Goal: Task Accomplishment & Management: Manage account settings

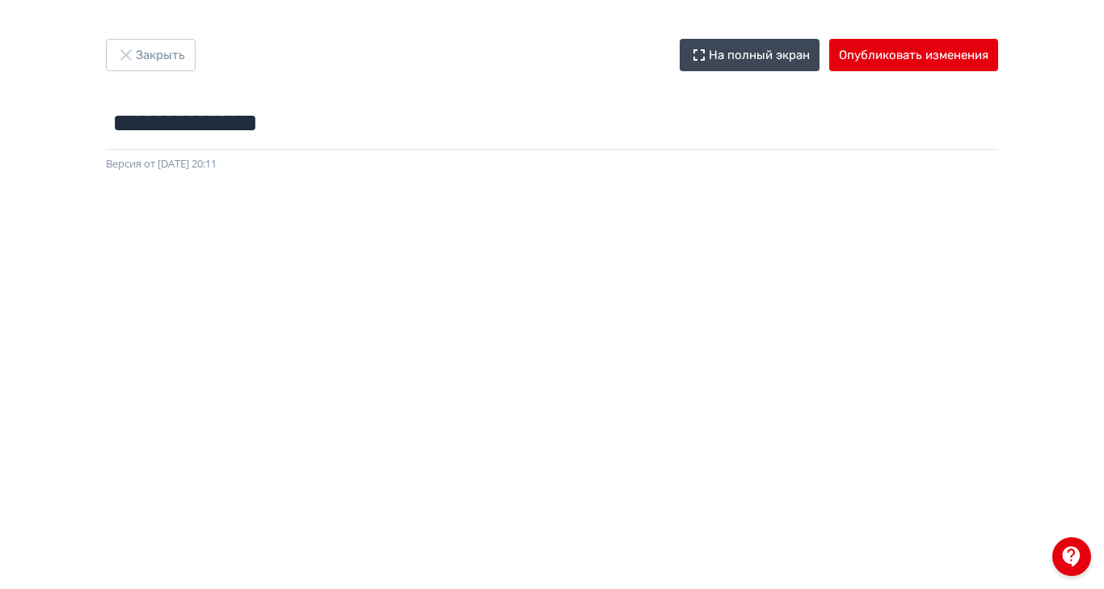
click at [1079, 27] on div "**********" at bounding box center [552, 294] width 1104 height 589
click at [999, 50] on button "Опубликовать изменения" at bounding box center [914, 55] width 169 height 32
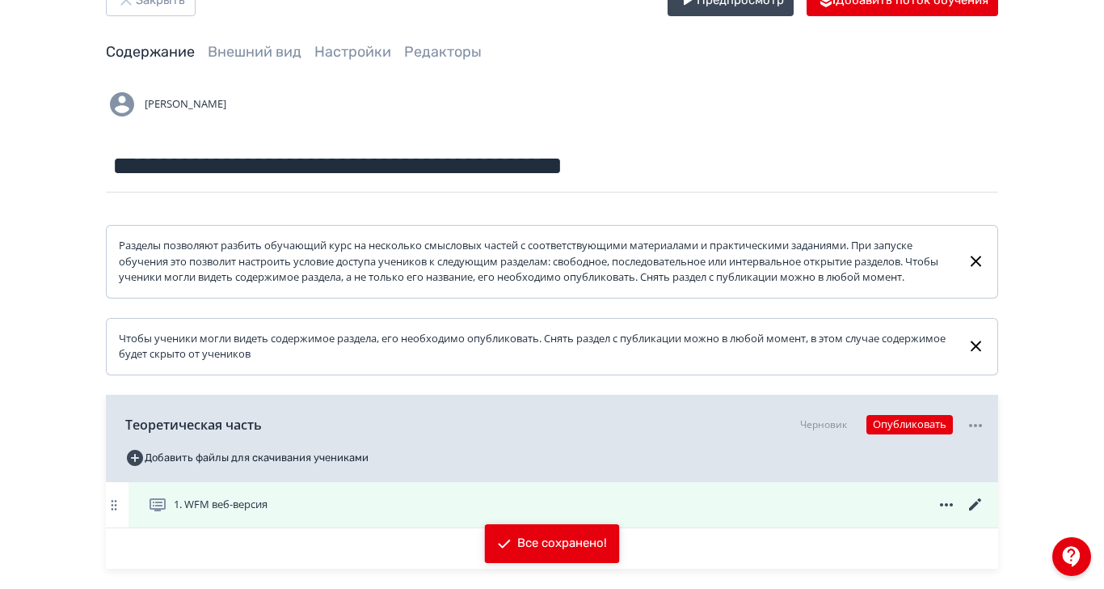
scroll to position [85, 0]
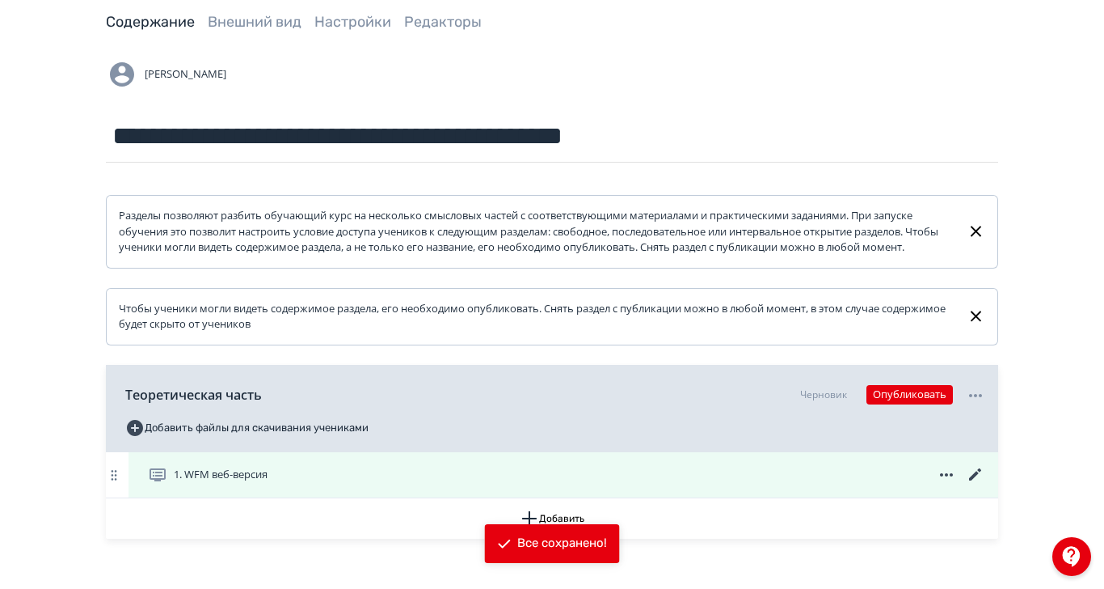
click at [268, 483] on span "1. WFM веб-версия" at bounding box center [221, 475] width 94 height 16
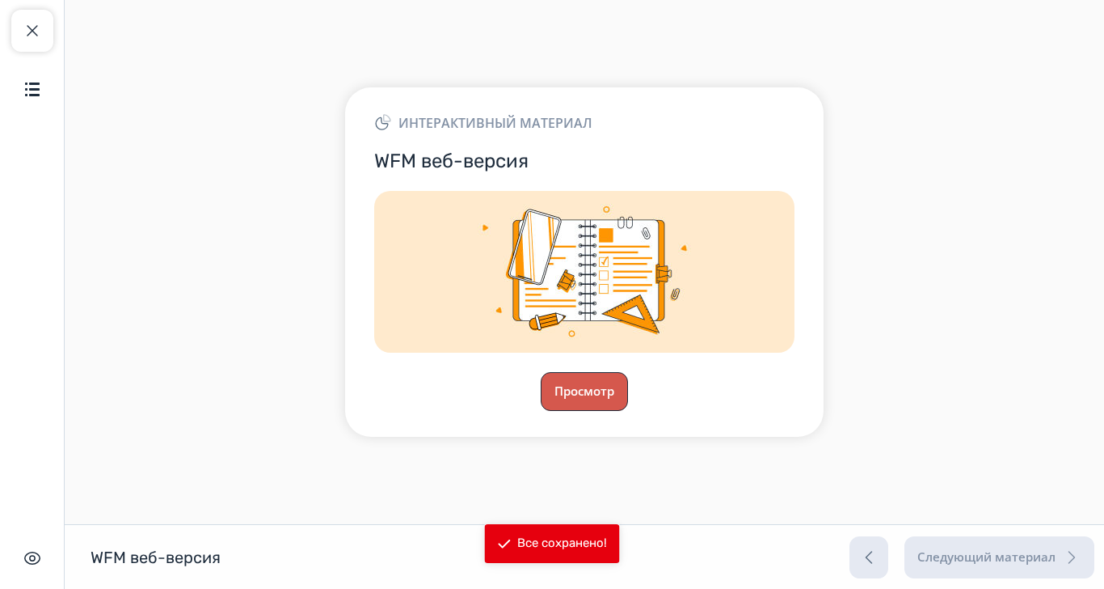
click at [628, 411] on button "Просмотр" at bounding box center [584, 391] width 87 height 39
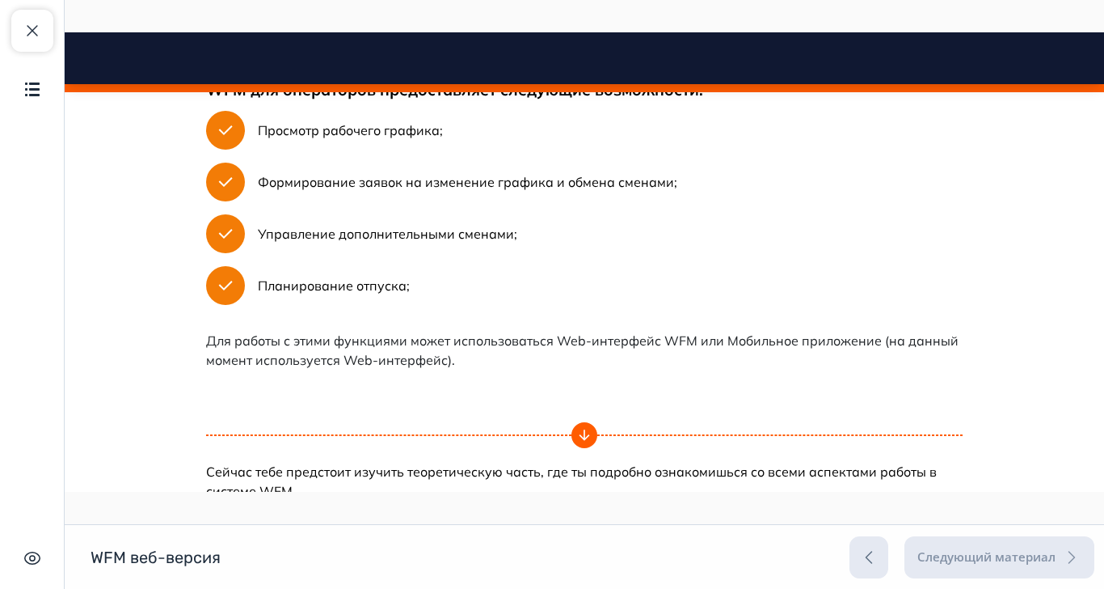
scroll to position [855, 0]
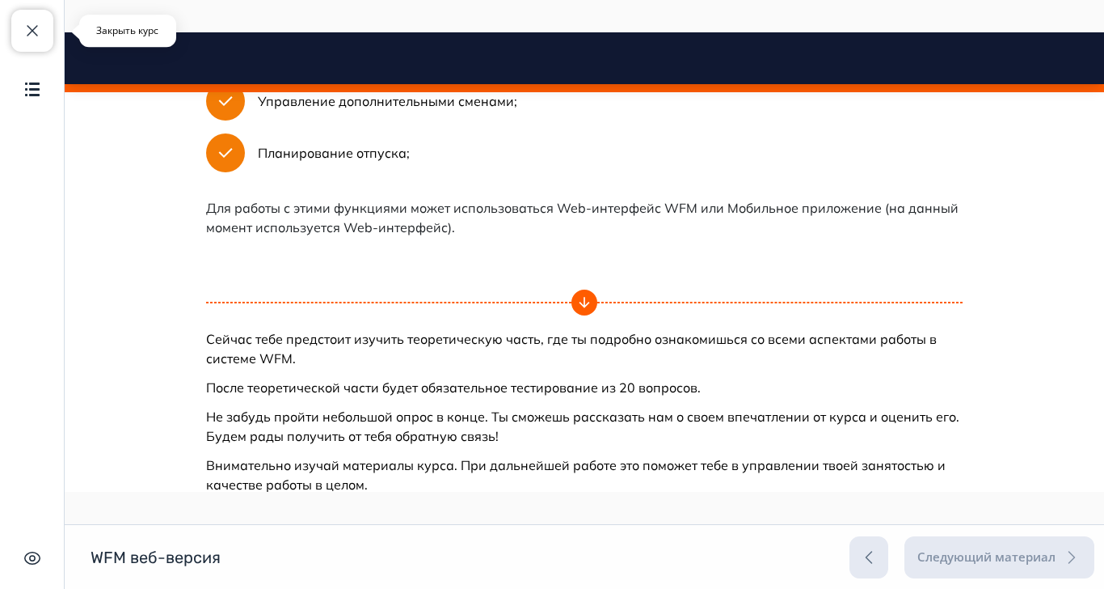
drag, startPoint x: 21, startPoint y: 36, endPoint x: 157, endPoint y: 53, distance: 137.0
click at [23, 36] on span "button" at bounding box center [32, 30] width 19 height 19
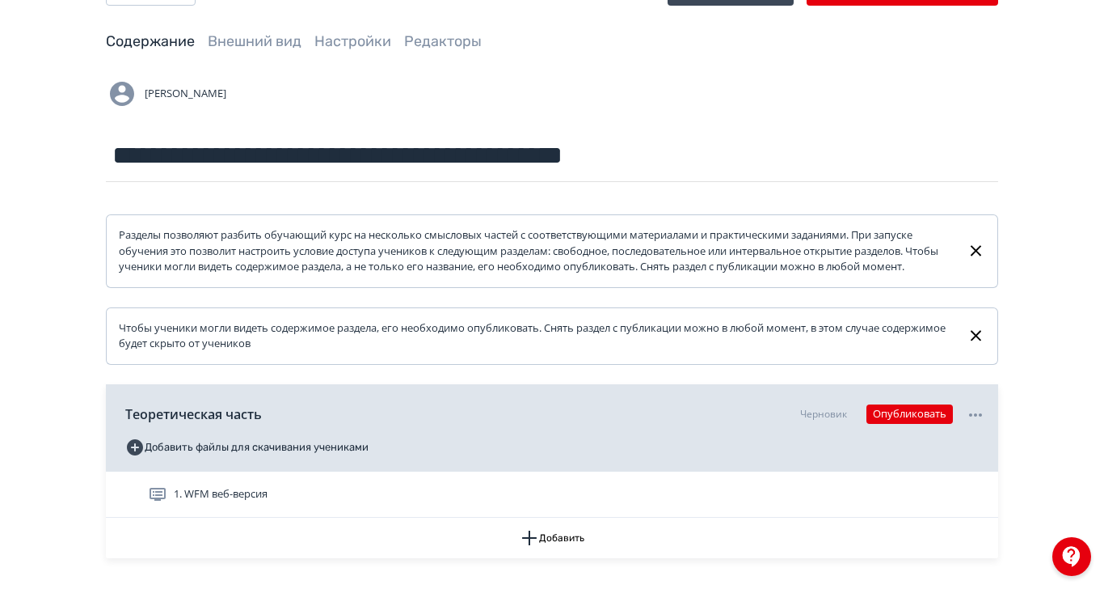
scroll to position [85, 0]
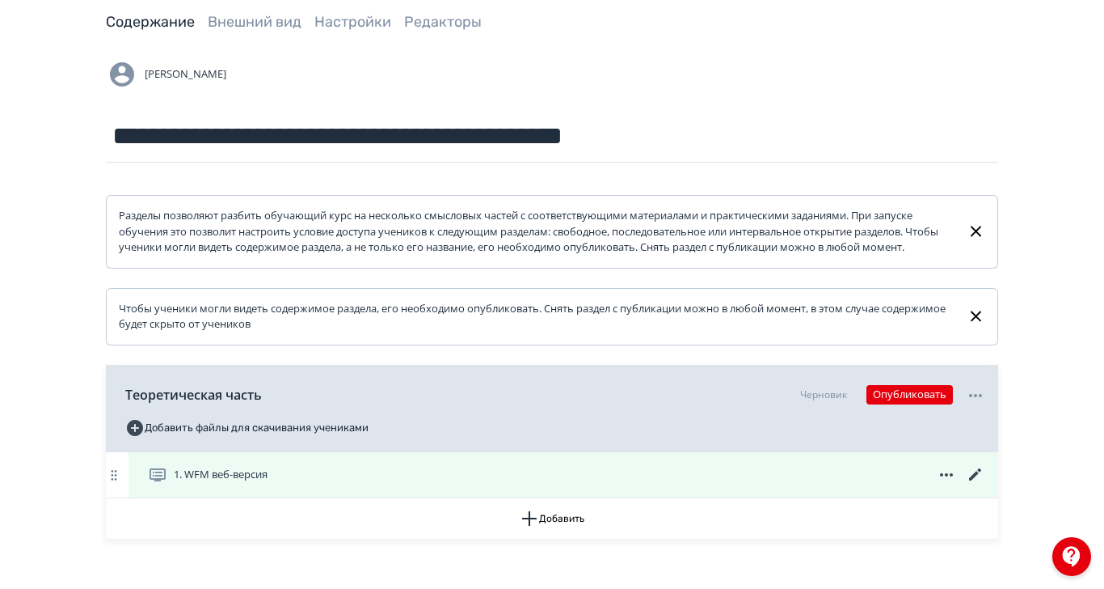
click at [986, 484] on icon at bounding box center [975, 474] width 19 height 19
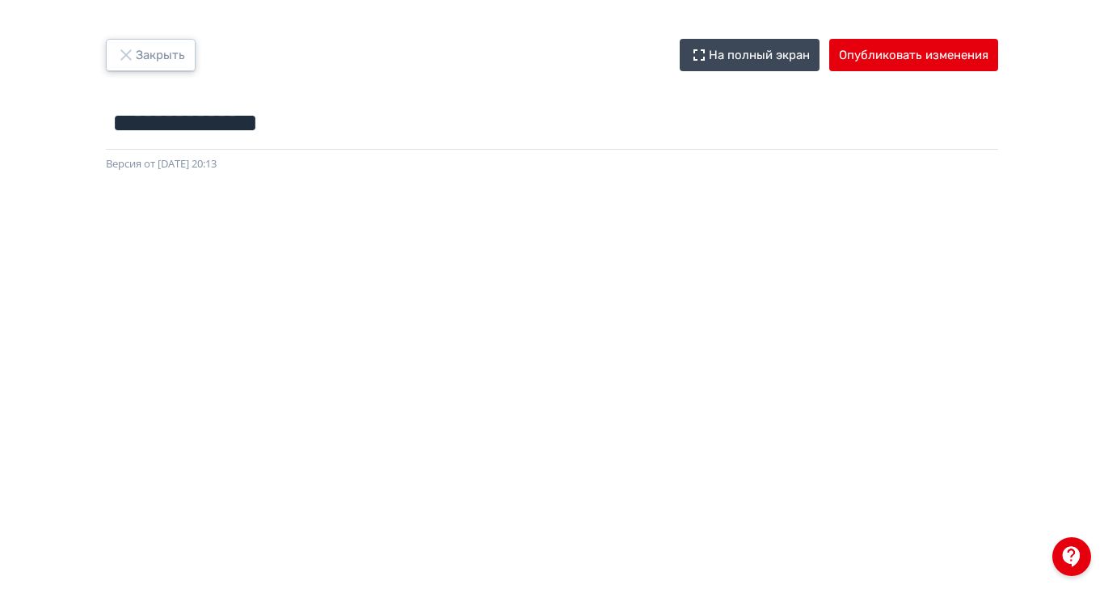
click at [136, 49] on icon "button" at bounding box center [125, 54] width 19 height 19
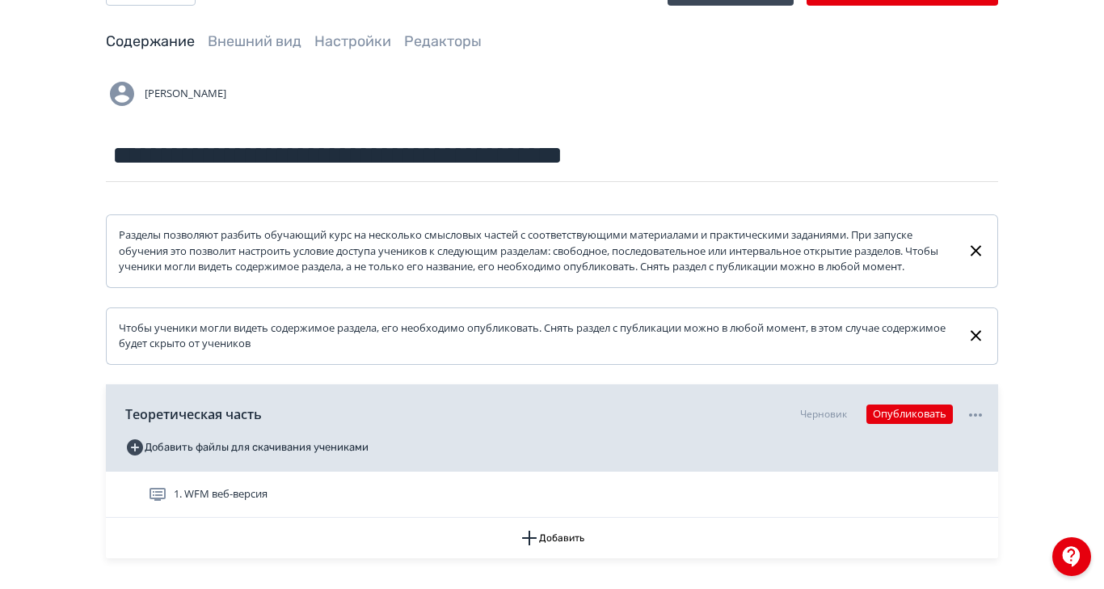
scroll to position [85, 0]
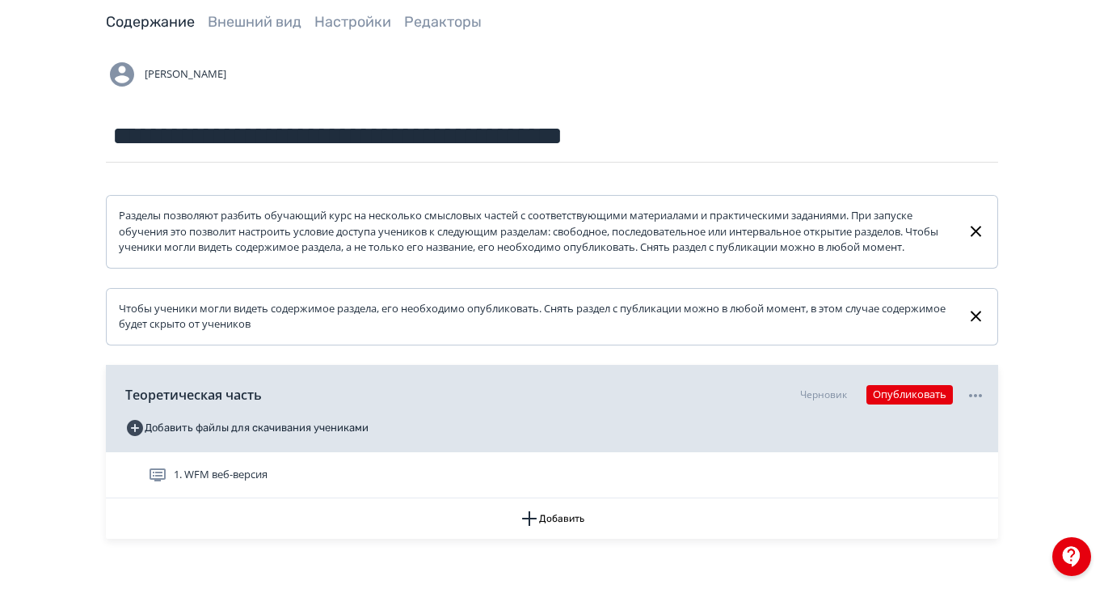
drag, startPoint x: 1020, startPoint y: 458, endPoint x: 1045, endPoint y: 470, distance: 28.6
click at [999, 464] on div "Теоретическая часть Черновик Опубликовать Добавить файлы для скачивания ученика…" at bounding box center [552, 452] width 893 height 174
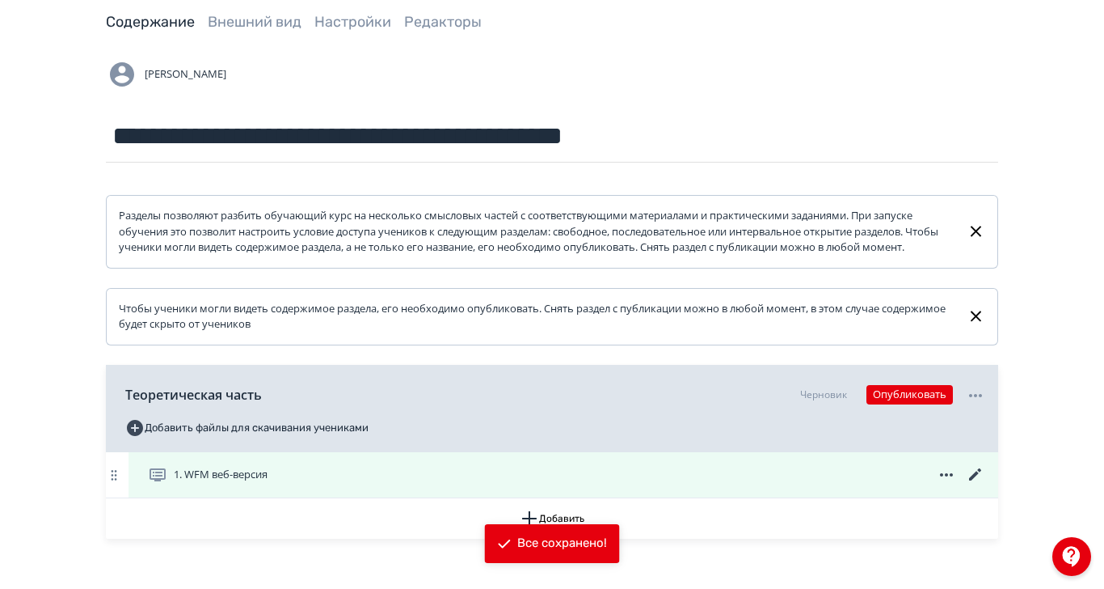
click at [986, 484] on icon at bounding box center [975, 474] width 19 height 19
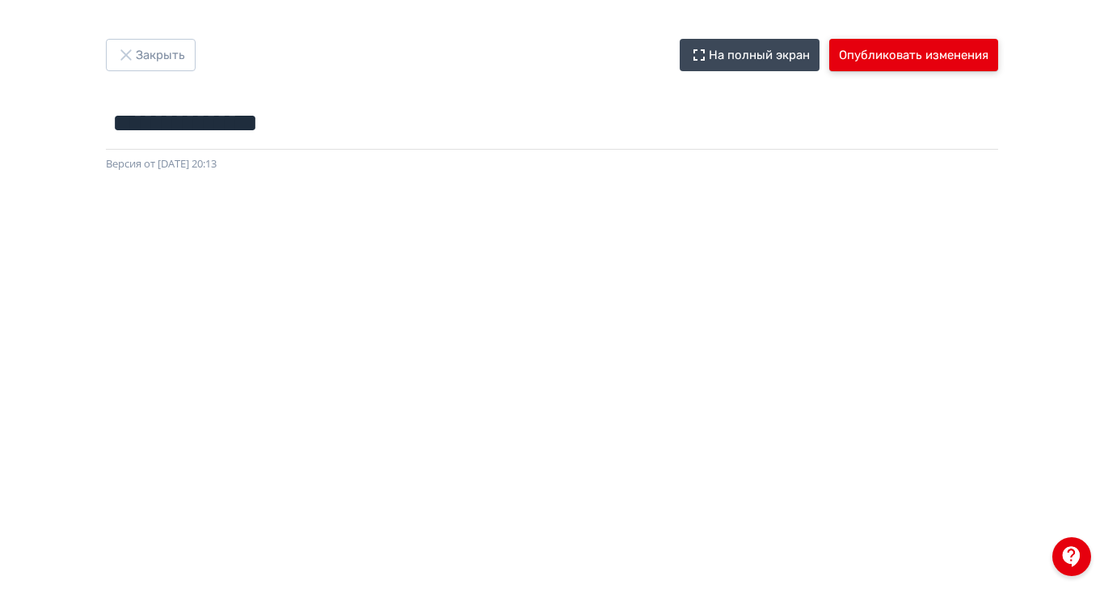
click at [999, 58] on button "Опубликовать изменения" at bounding box center [914, 55] width 169 height 32
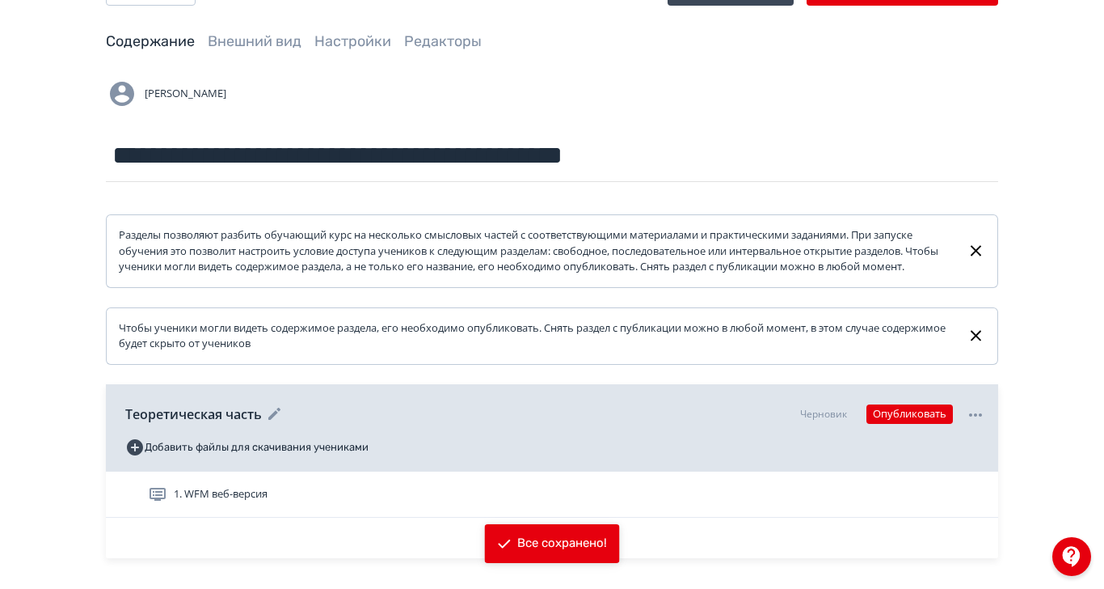
scroll to position [85, 0]
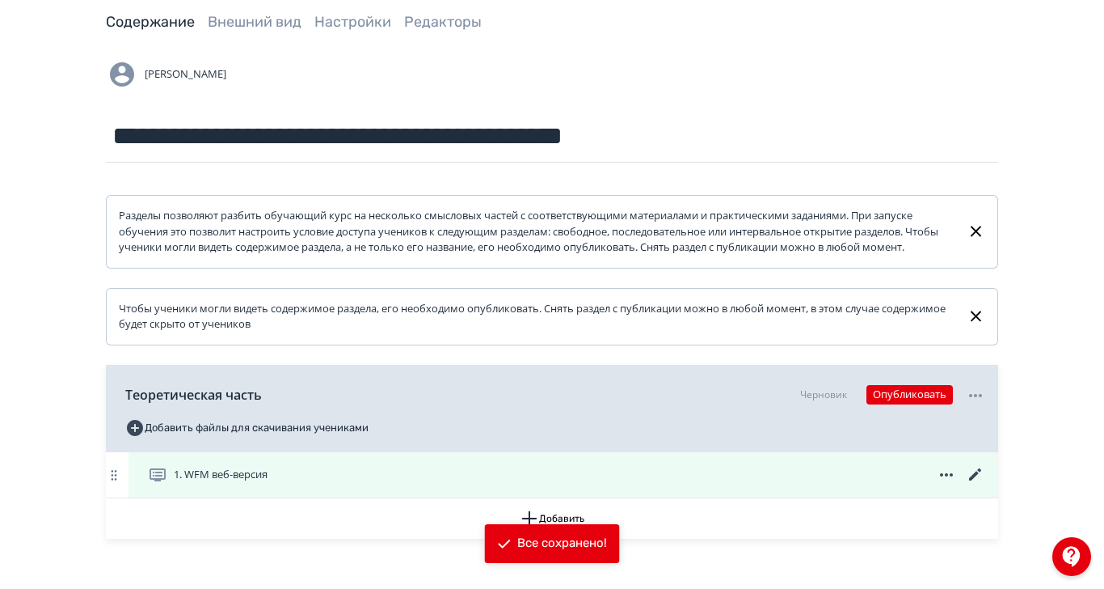
click at [479, 484] on div "1. WFM веб-версия" at bounding box center [567, 474] width 838 height 19
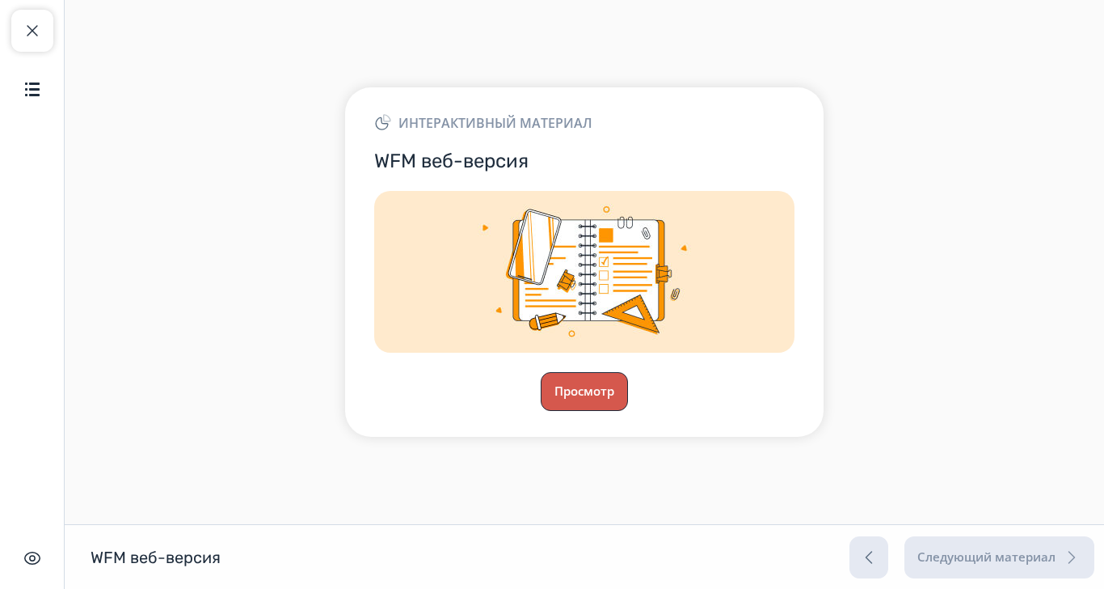
click at [628, 411] on button "Просмотр" at bounding box center [584, 391] width 87 height 39
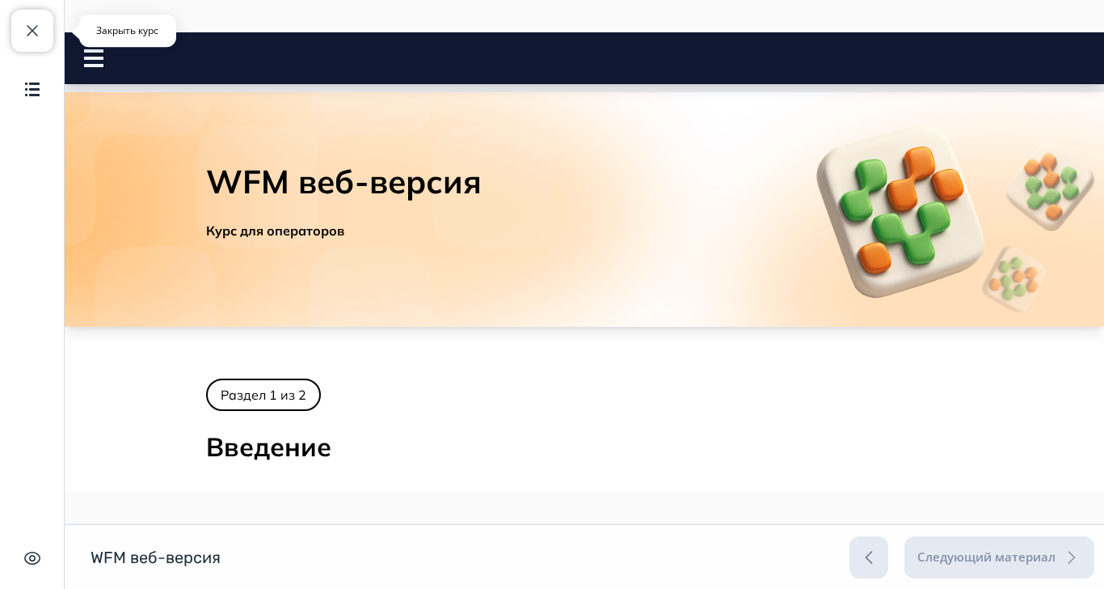
click at [31, 36] on span "button" at bounding box center [32, 30] width 19 height 19
